Goal: Information Seeking & Learning: Find specific fact

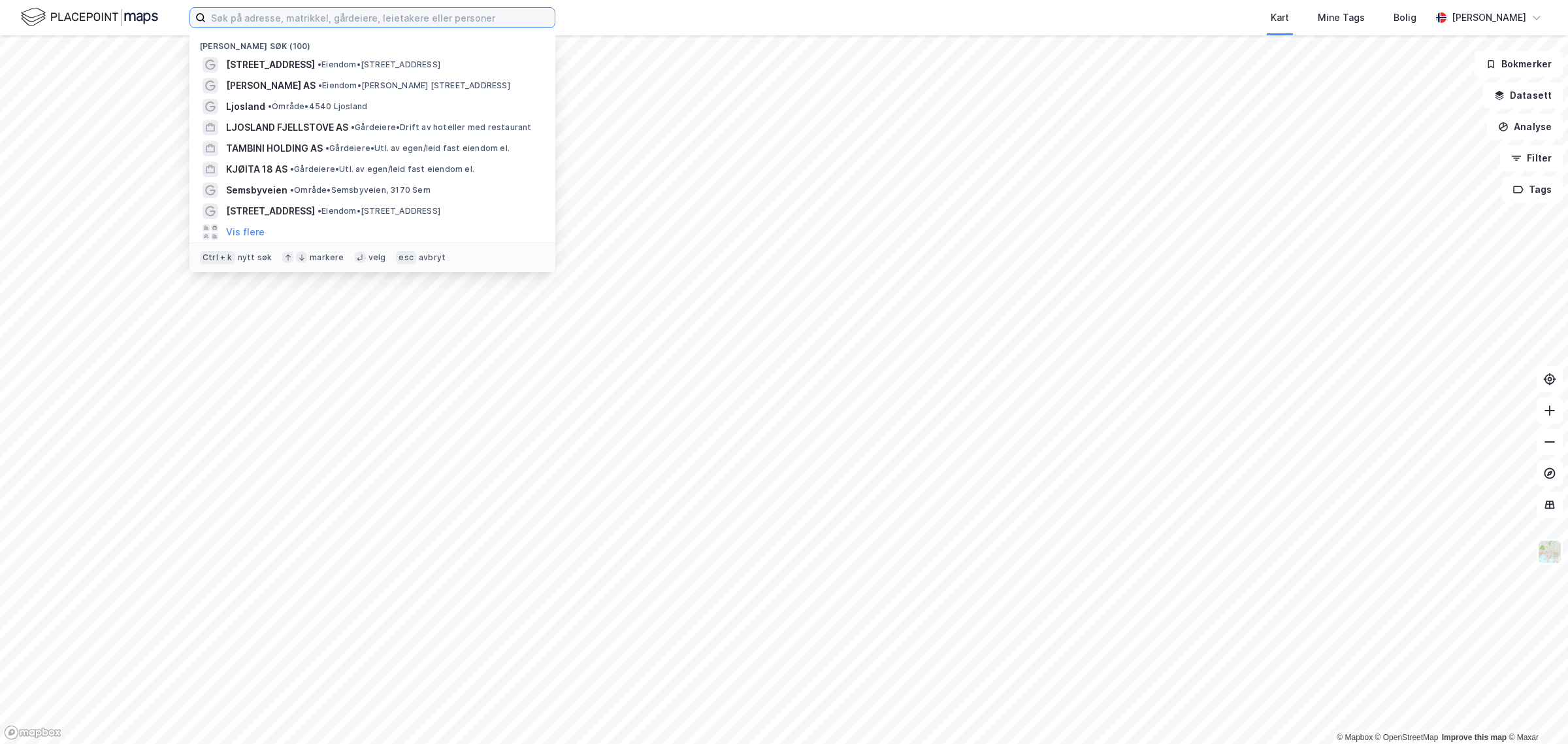
click at [423, 14] on input at bounding box center [380, 18] width 349 height 20
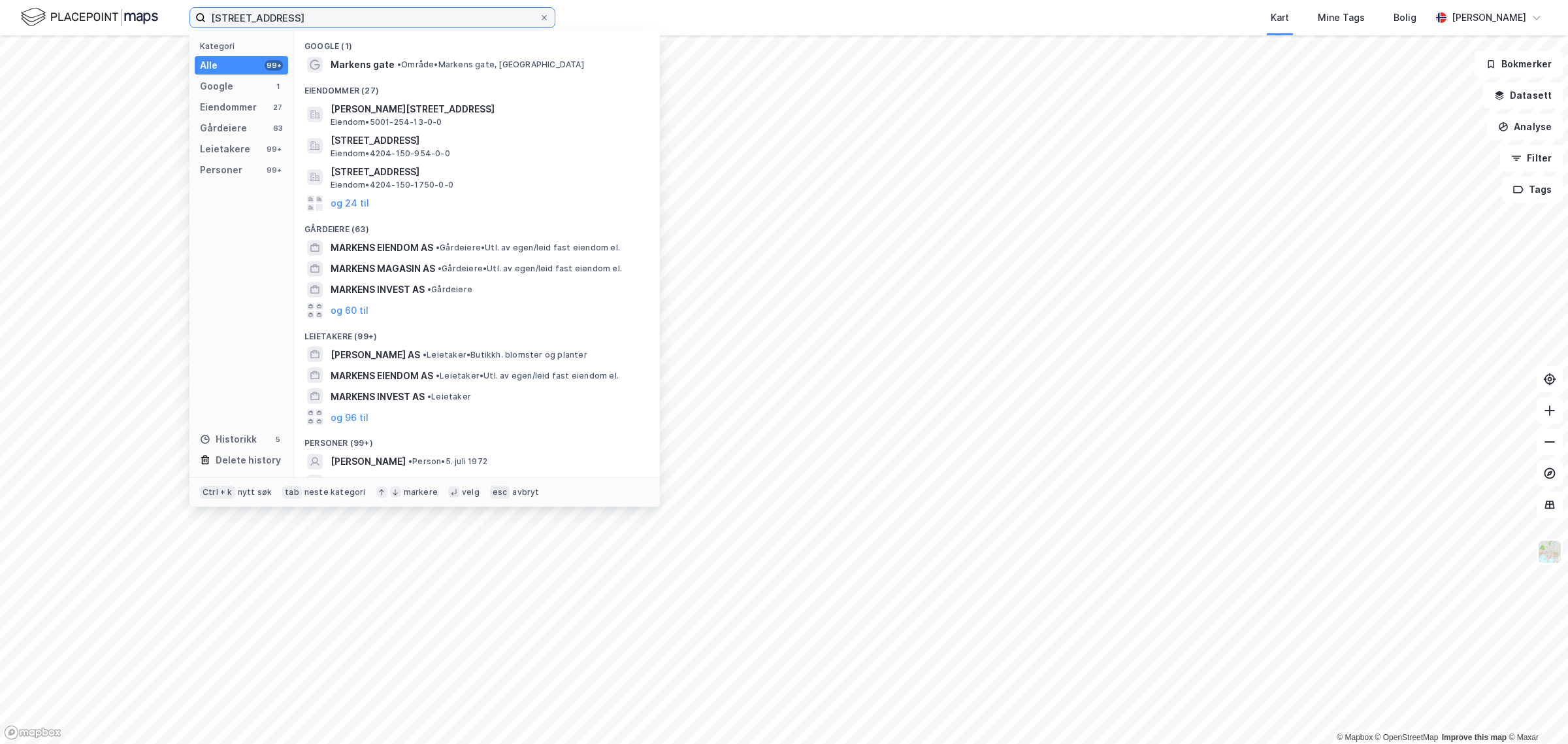
type input "[STREET_ADDRESS]"
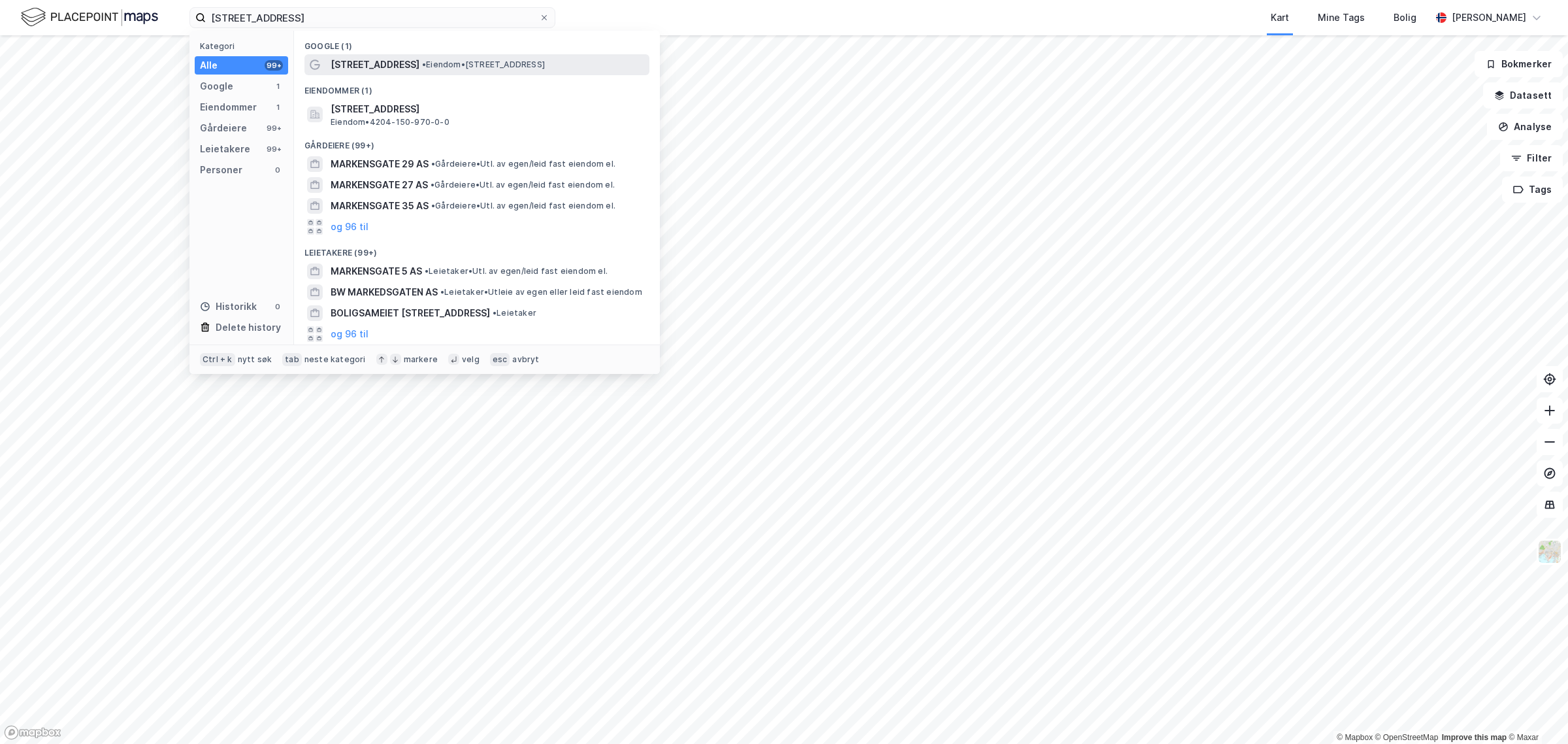
click at [368, 69] on span "[STREET_ADDRESS]" at bounding box center [375, 65] width 89 height 16
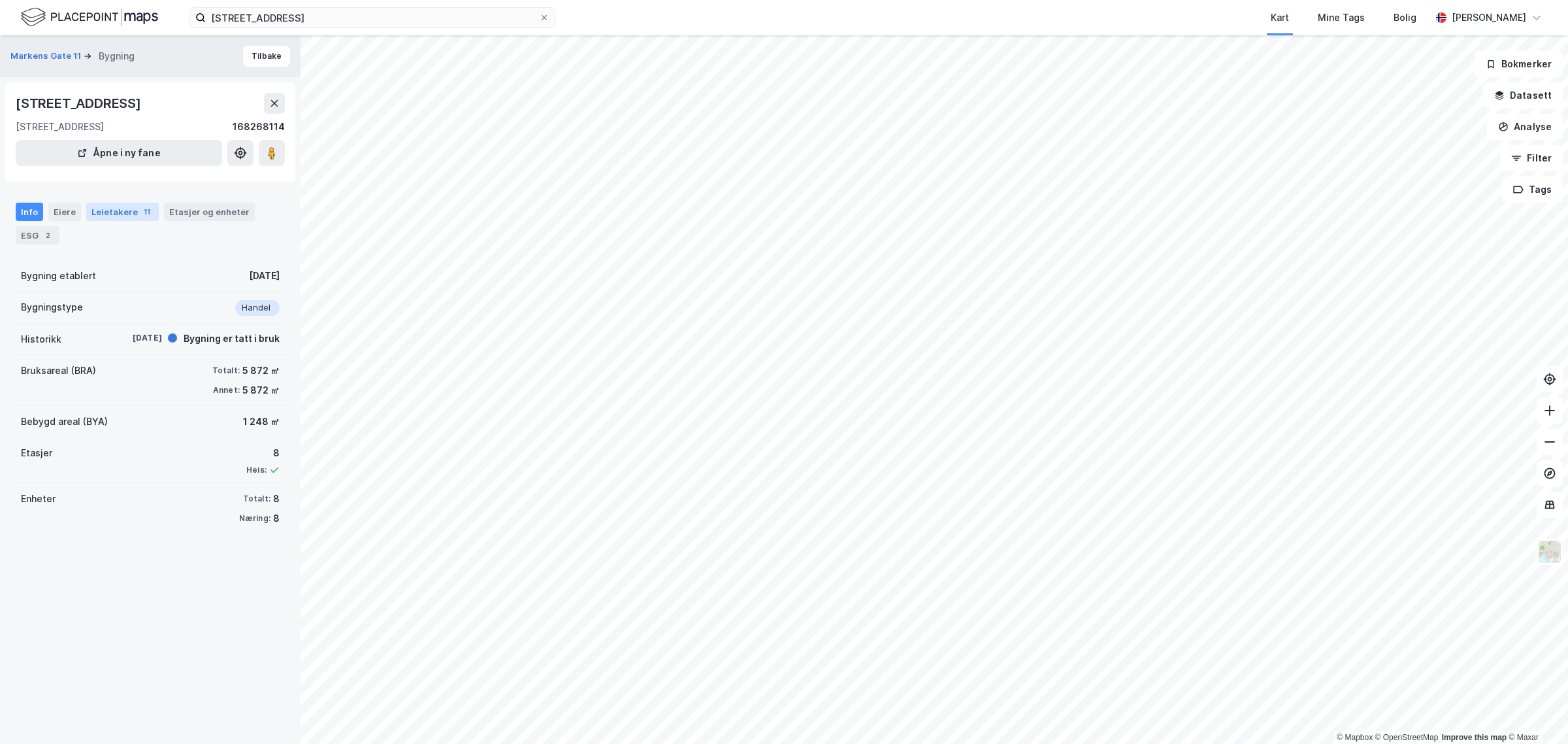
click at [118, 207] on div "Leietakere 11" at bounding box center [122, 212] width 73 height 18
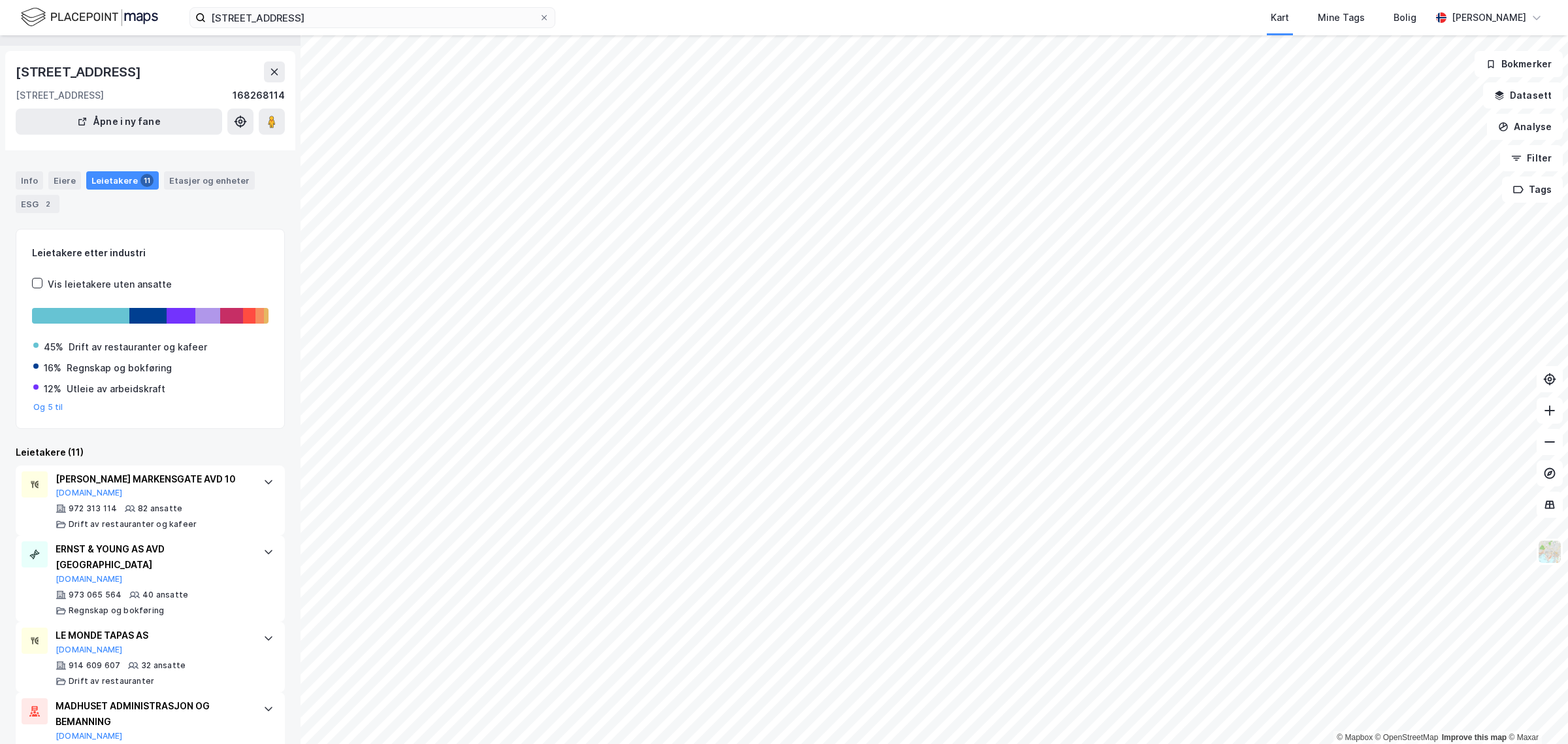
scroll to position [27, 0]
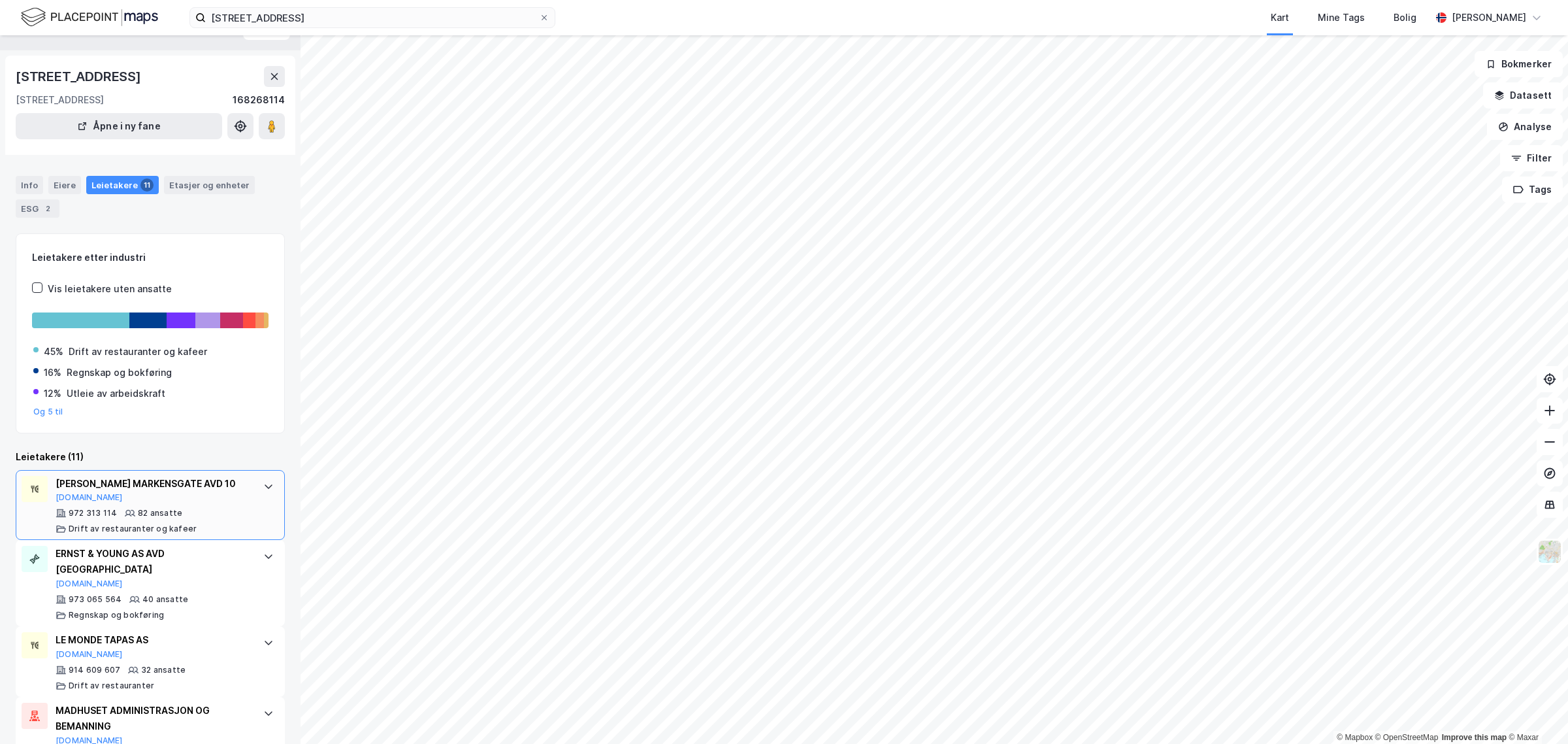
click at [164, 482] on div "[PERSON_NAME] MARKENSGATE AVD 10" at bounding box center [153, 484] width 195 height 16
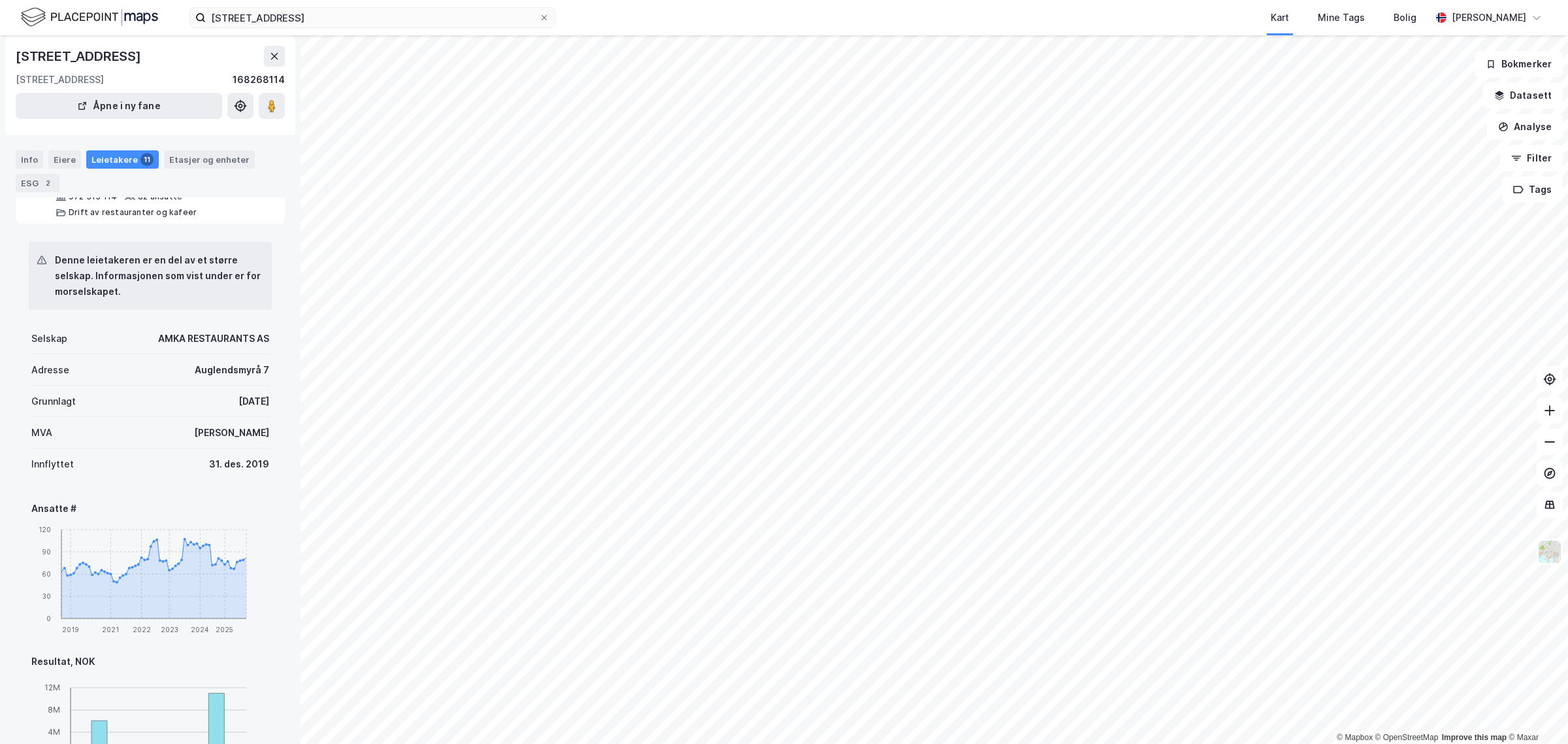
scroll to position [0, 0]
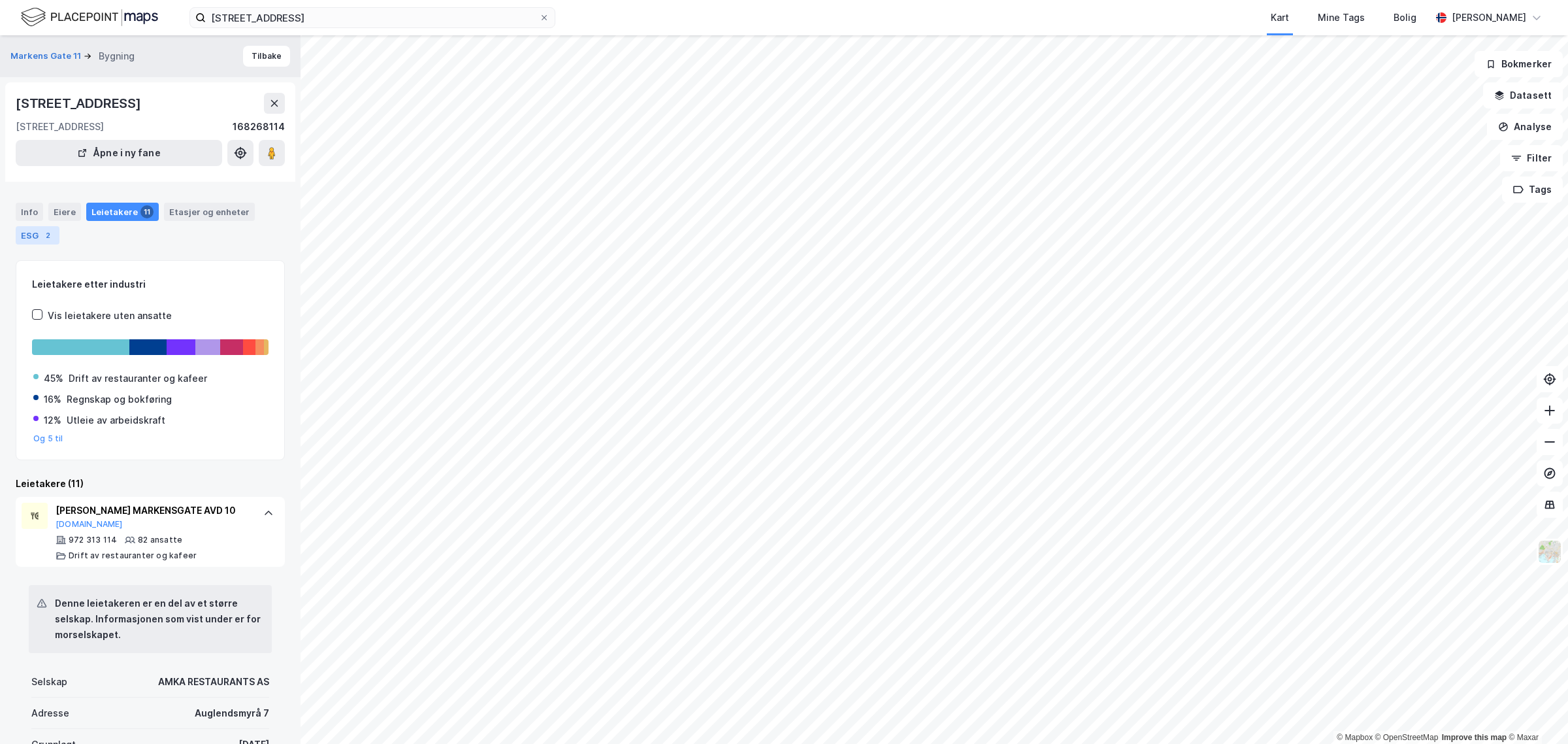
click at [36, 240] on div "ESG 2" at bounding box center [37, 235] width 44 height 18
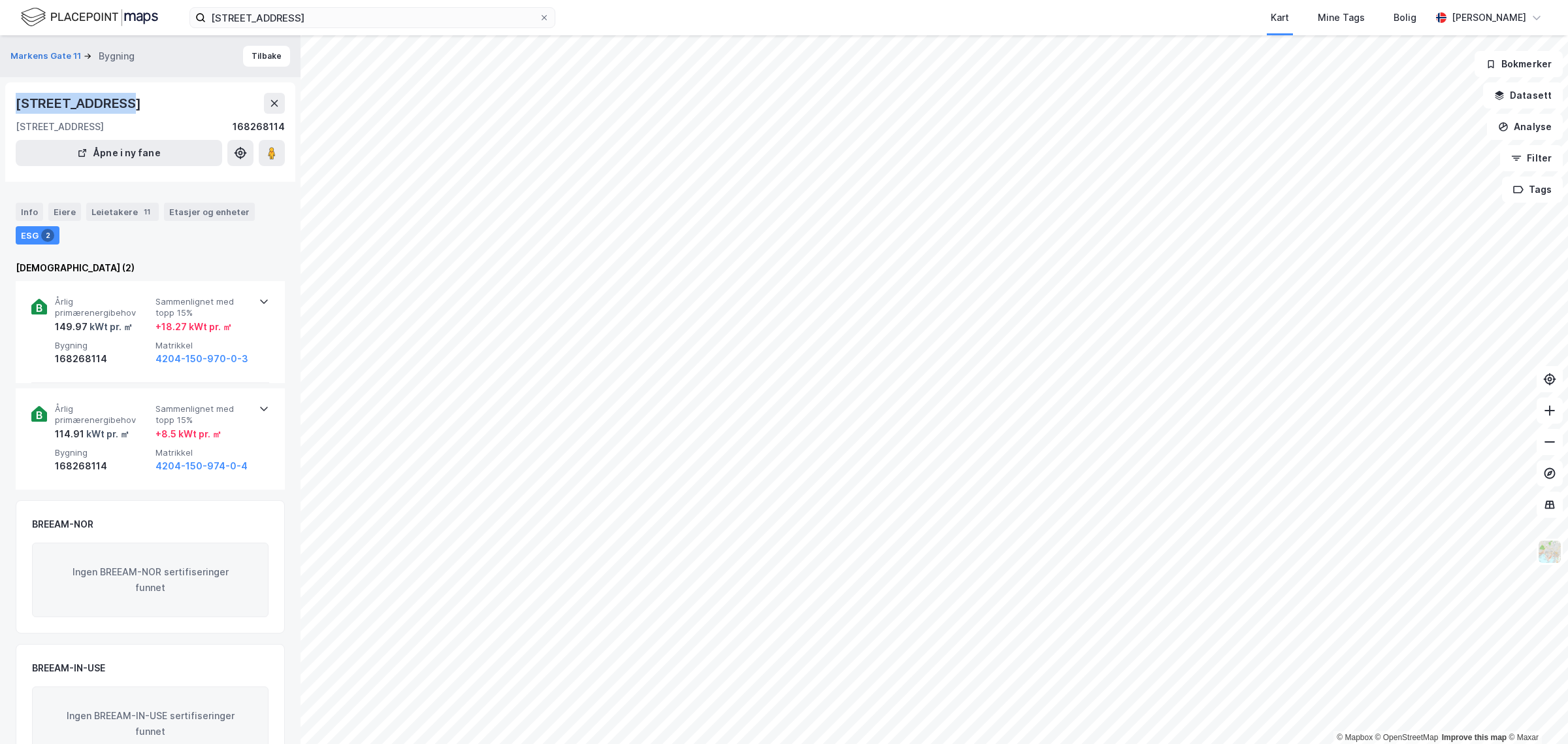
drag, startPoint x: 17, startPoint y: 109, endPoint x: 115, endPoint y: 108, distance: 98.0
click at [115, 108] on div "[STREET_ADDRESS]" at bounding box center [80, 104] width 128 height 21
copy div "[STREET_ADDRESS]"
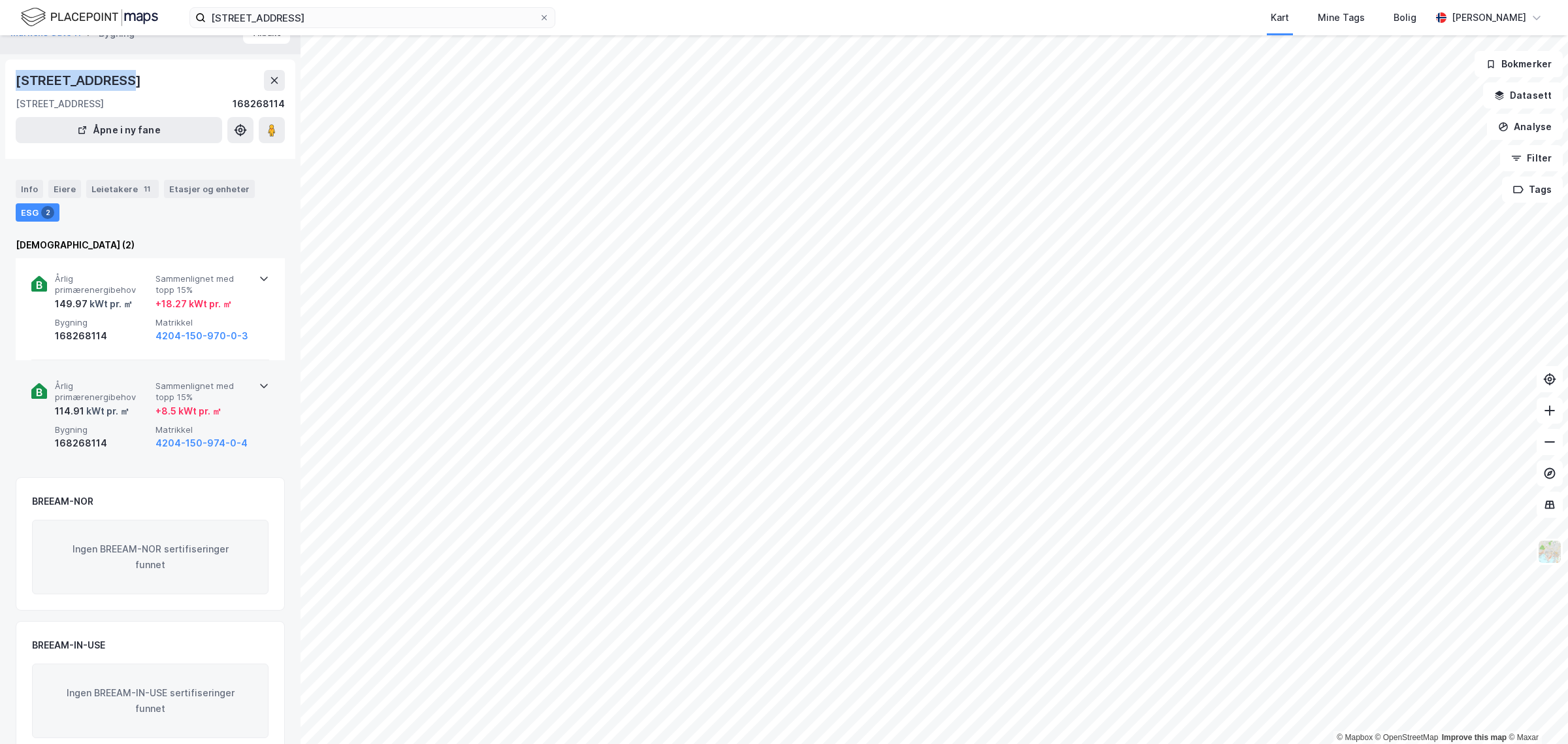
scroll to position [27, 0]
